Goal: Information Seeking & Learning: Understand process/instructions

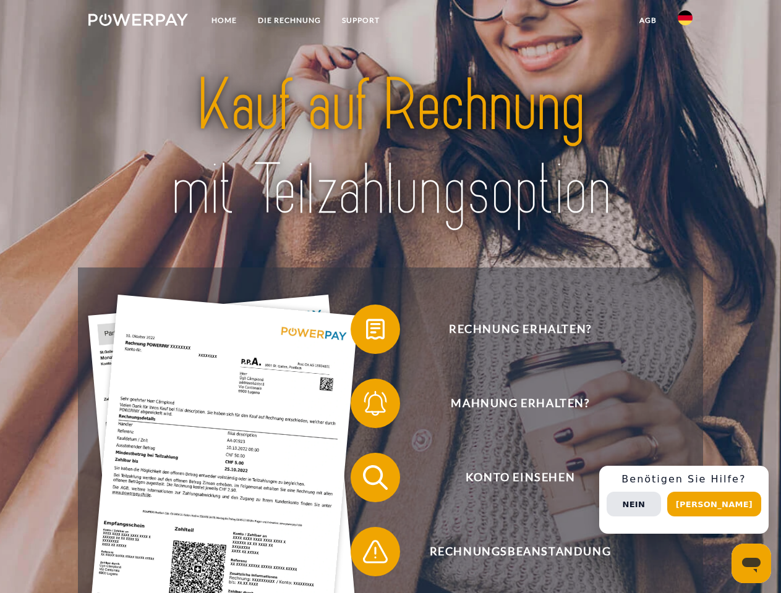
click at [138, 22] on img at bounding box center [138, 20] width 100 height 12
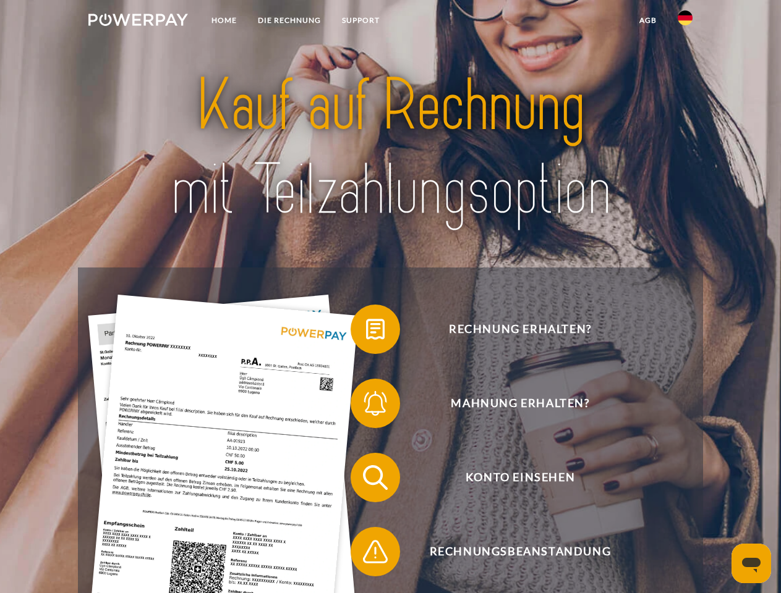
click at [685, 22] on img at bounding box center [684, 18] width 15 height 15
click at [647, 20] on link "agb" at bounding box center [648, 20] width 38 height 22
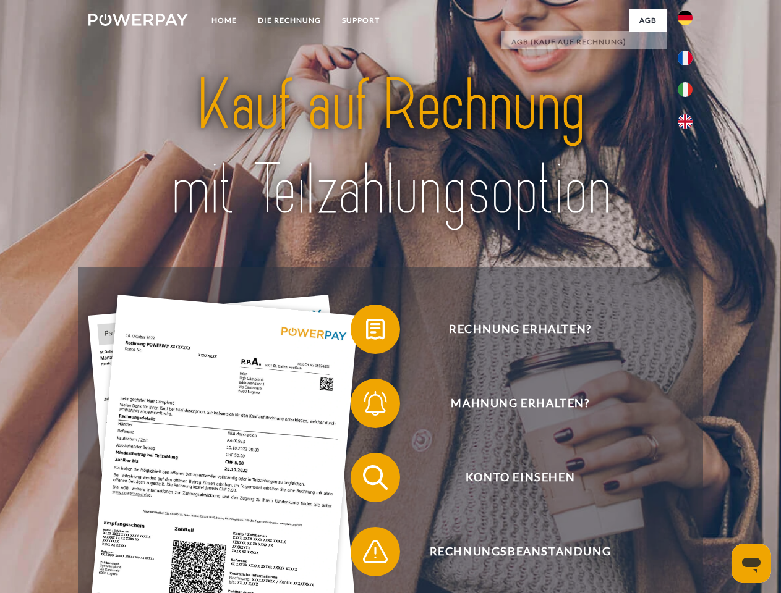
click at [366, 332] on span at bounding box center [357, 330] width 62 height 62
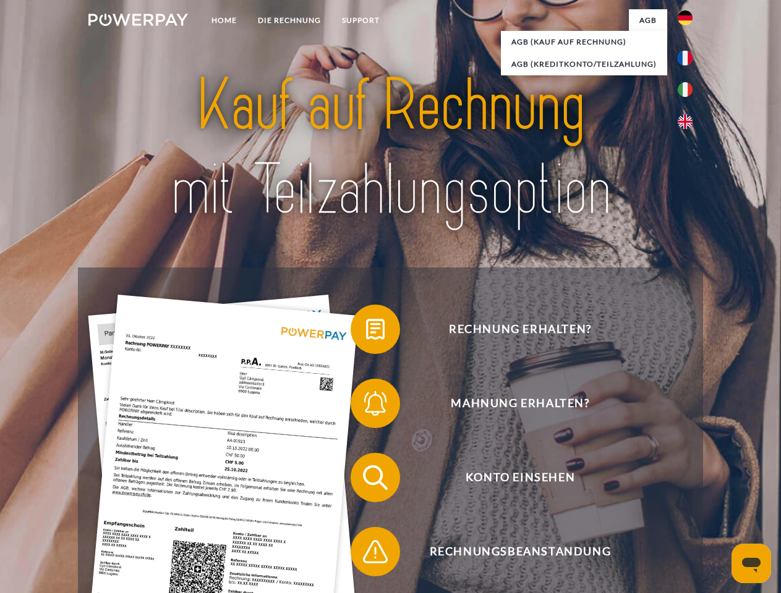
click at [366, 406] on span at bounding box center [357, 404] width 62 height 62
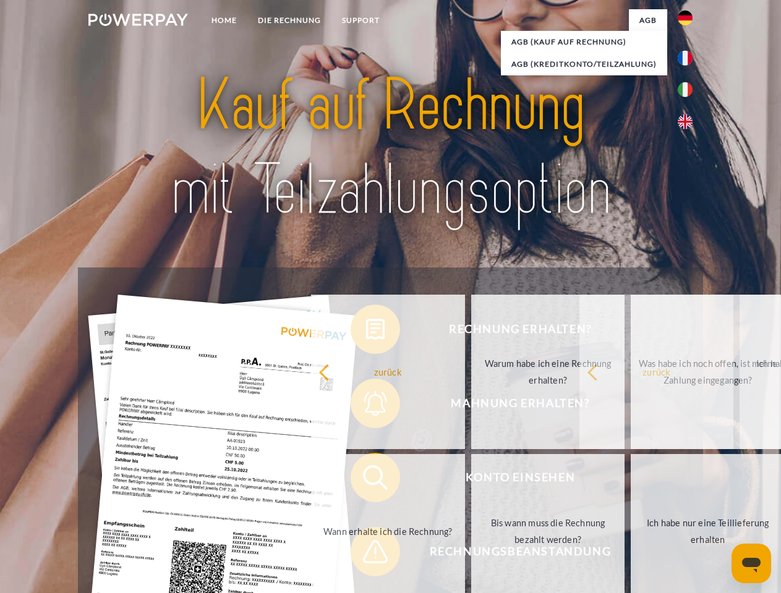
click at [366, 480] on link "Wann erhalte ich die Rechnung?" at bounding box center [388, 531] width 154 height 155
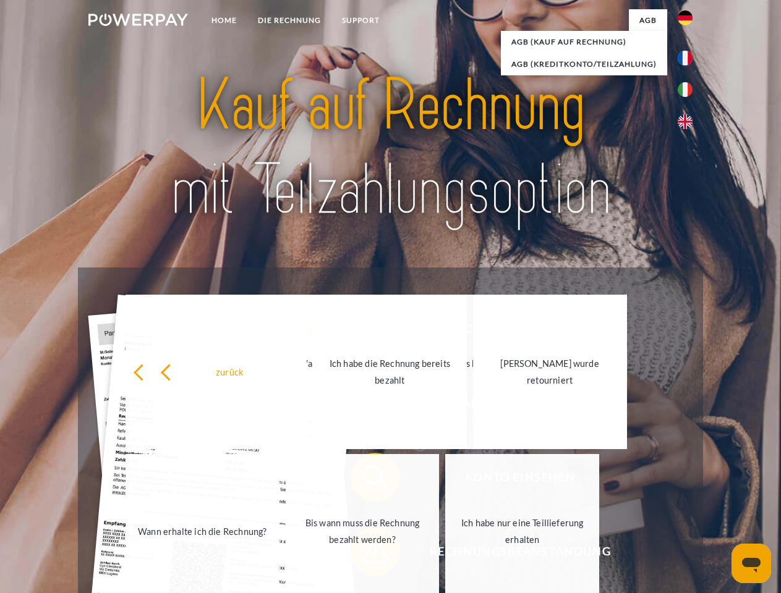
click at [445, 554] on link "Ich habe nur eine Teillieferung erhalten" at bounding box center [522, 531] width 154 height 155
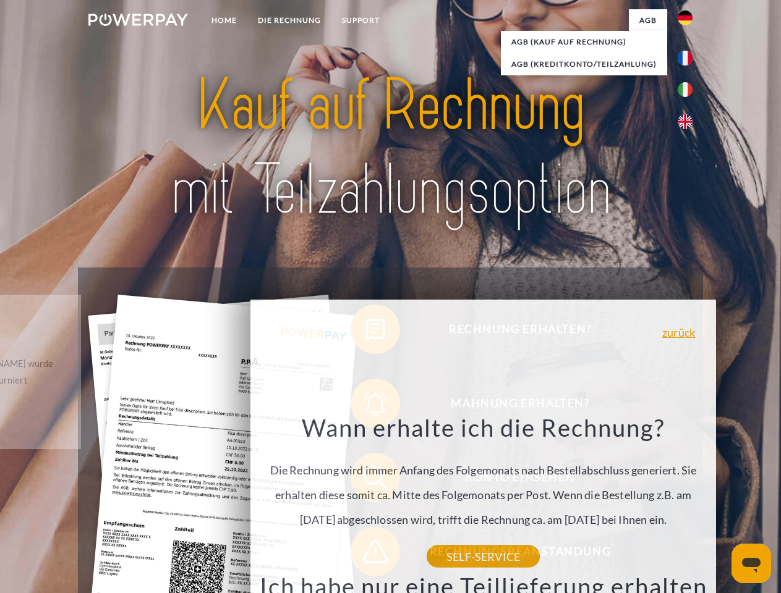
click at [688, 500] on div "zurück Warum habe ich eine Rechnung erhalten? POWERPAY ist der Rechnungsherstel…" at bounding box center [482, 469] width 499 height 354
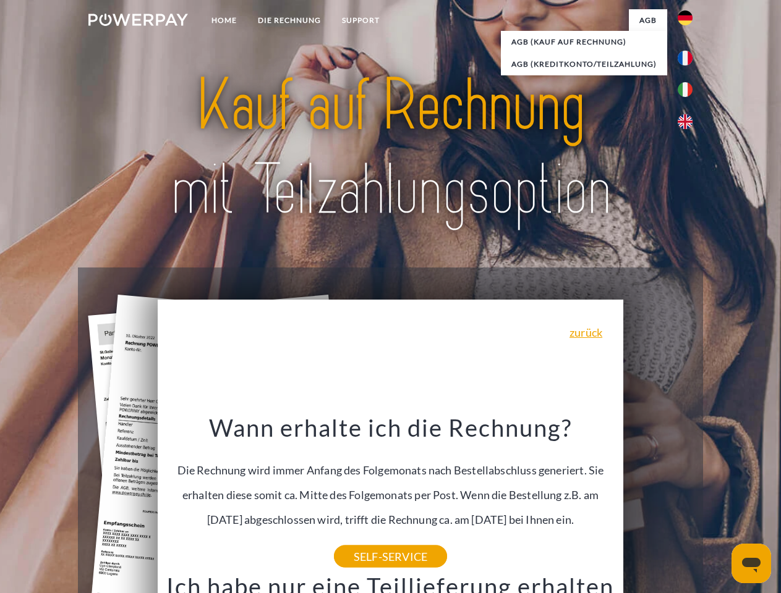
click at [658, 502] on span "Konto einsehen" at bounding box center [519, 477] width 303 height 49
click at [718, 504] on header "Home DIE RECHNUNG SUPPORT" at bounding box center [390, 427] width 781 height 854
